Goal: Task Accomplishment & Management: Use online tool/utility

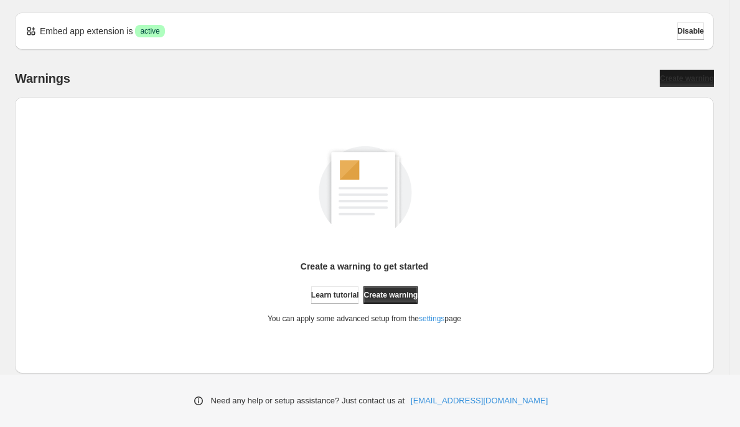
click at [698, 76] on span "Create warning" at bounding box center [687, 78] width 54 height 10
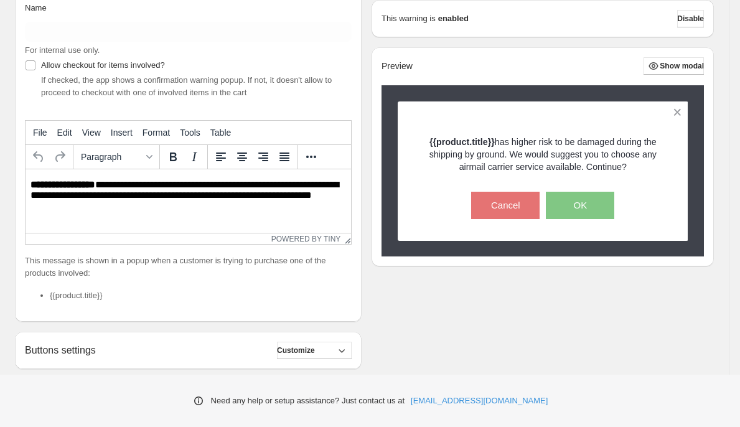
scroll to position [166, 0]
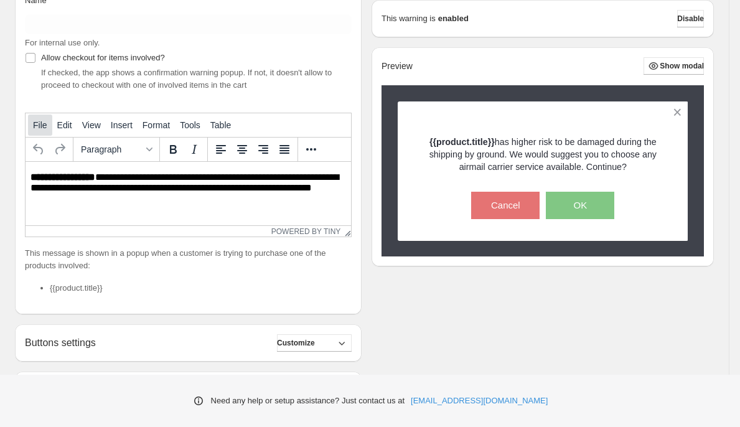
click at [36, 126] on span "File" at bounding box center [40, 125] width 14 height 10
click at [98, 95] on div "Name For internal use only. Allow checkout for items involved? If checked, the …" at bounding box center [188, 149] width 347 height 330
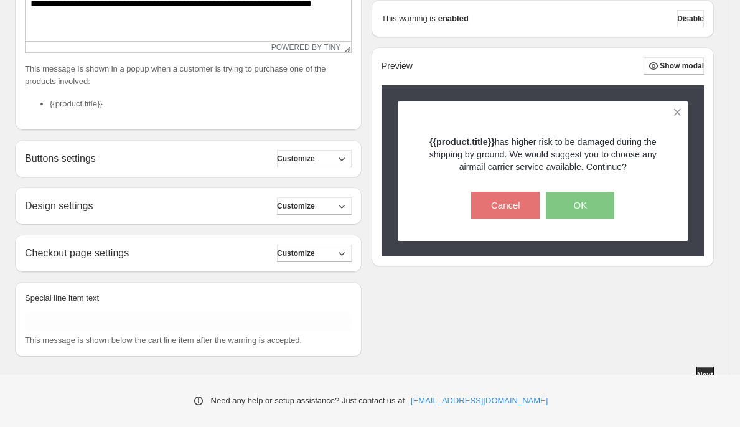
scroll to position [360, 0]
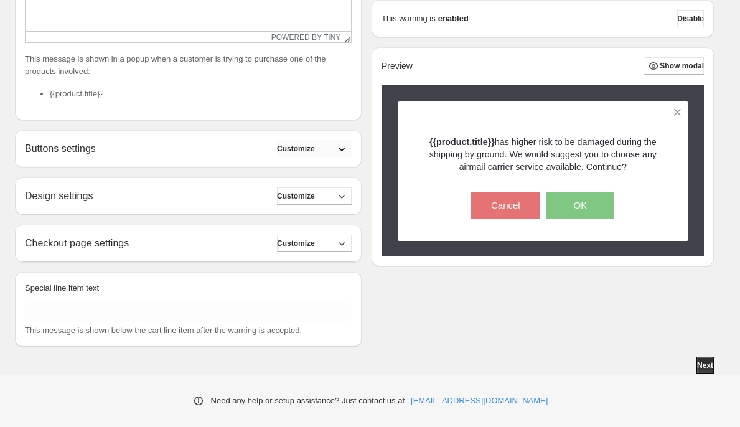
click at [348, 146] on icon "button" at bounding box center [341, 149] width 12 height 12
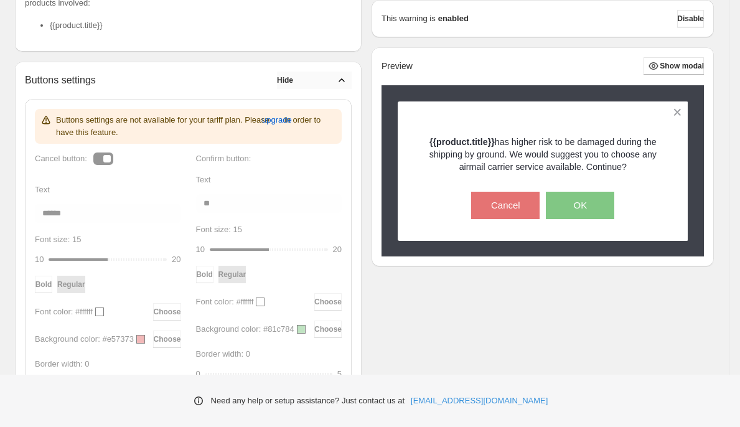
scroll to position [443, 0]
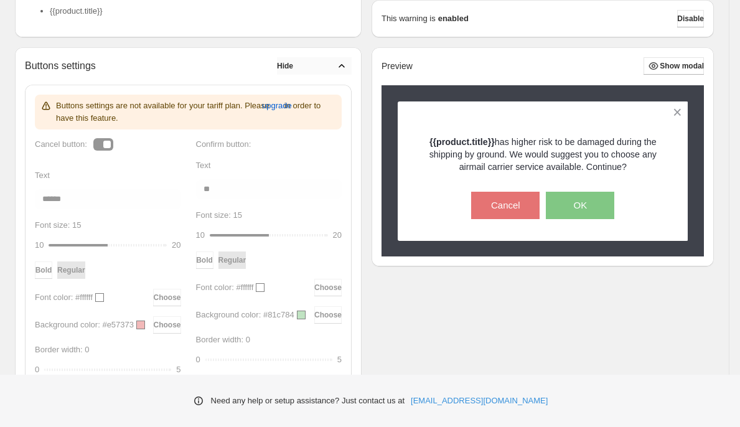
click at [346, 61] on icon "button" at bounding box center [341, 66] width 12 height 12
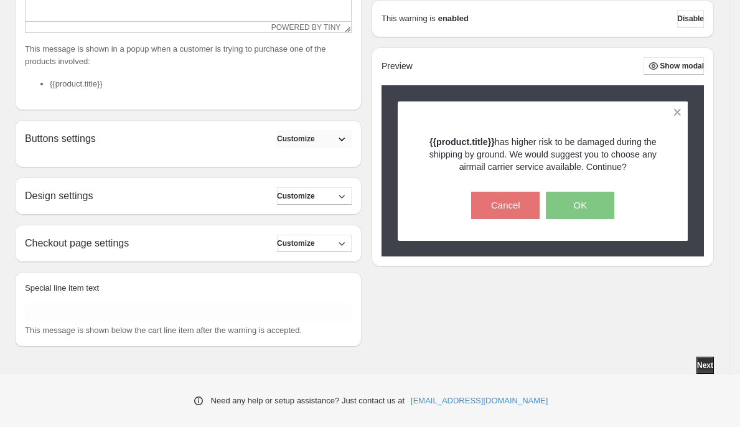
scroll to position [360, 0]
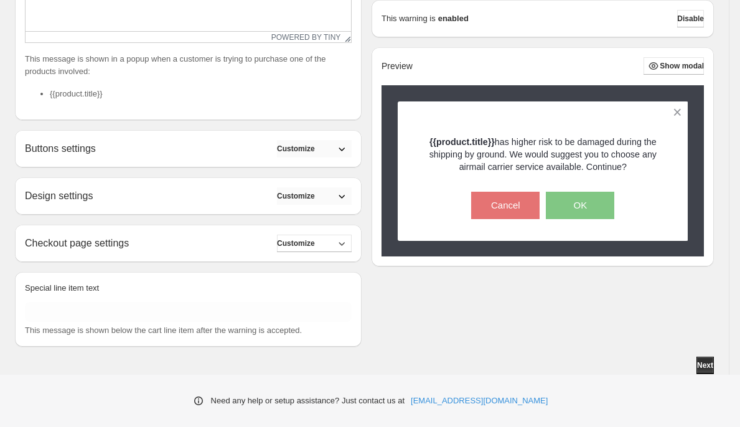
click at [334, 196] on button "Customize" at bounding box center [314, 195] width 75 height 17
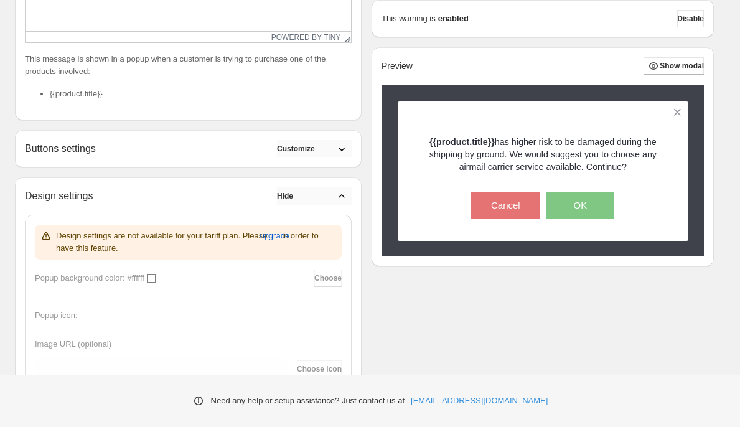
click at [333, 195] on button "Hide" at bounding box center [314, 195] width 75 height 17
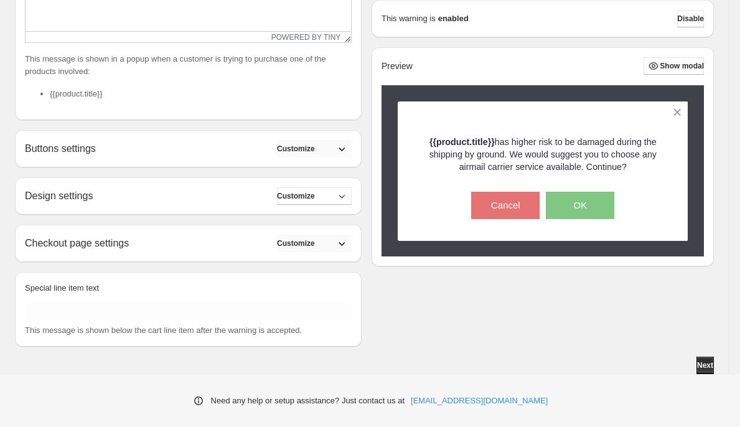
click at [315, 244] on span "Customize" at bounding box center [296, 243] width 38 height 10
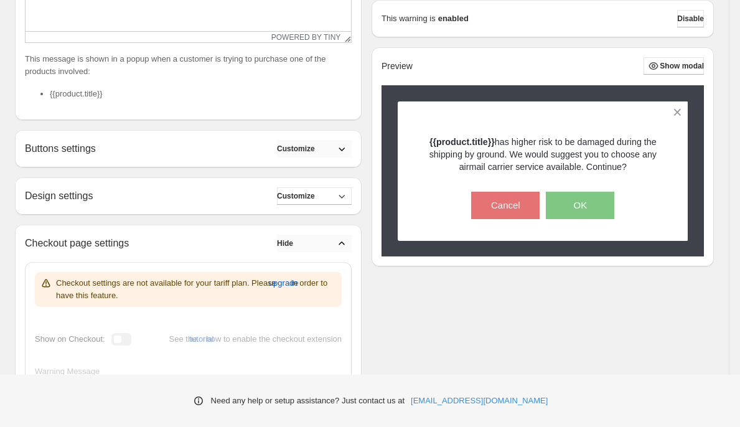
click at [330, 248] on button "Hide" at bounding box center [314, 243] width 75 height 17
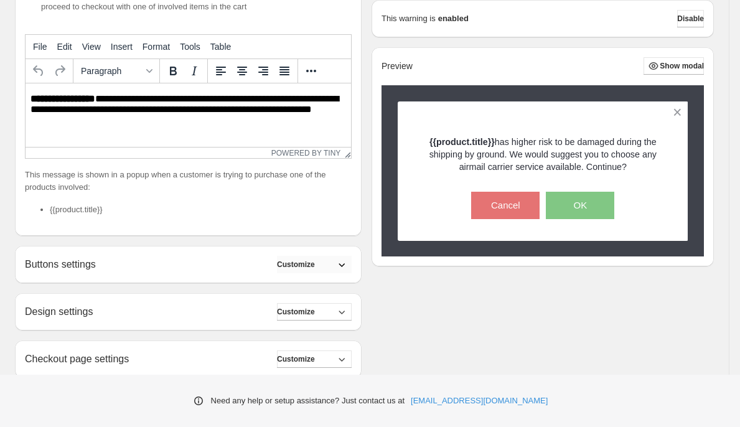
scroll to position [236, 0]
